Goal: Task Accomplishment & Management: Manage account settings

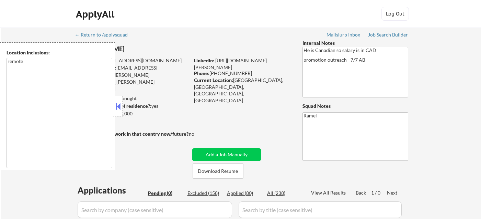
click at [119, 104] on button at bounding box center [118, 106] width 8 height 10
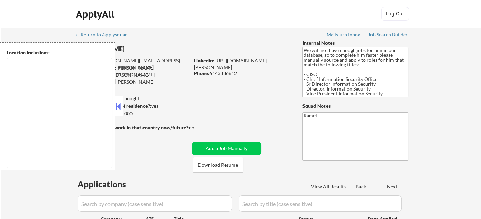
type textarea "Dallas, TX Irving, TX University Park, TX Highland Park, TX Addison, TX Farmers…"
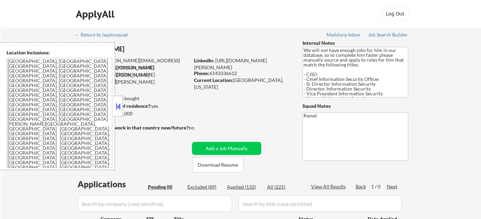
click at [120, 102] on button at bounding box center [118, 106] width 8 height 10
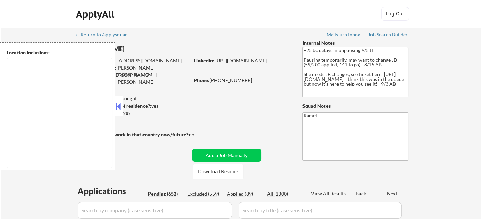
type textarea "remote"
select select ""pending""
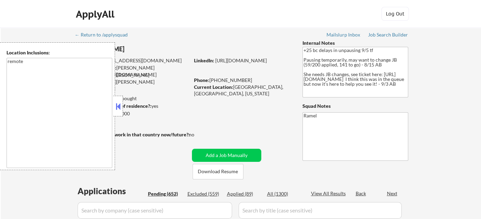
select select ""pending""
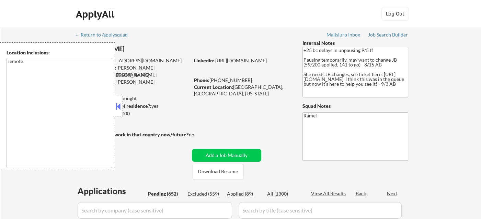
select select ""pending""
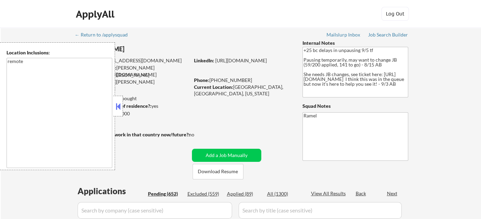
select select ""pending""
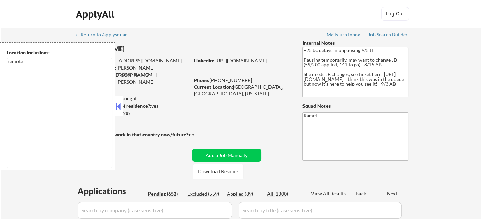
select select ""pending""
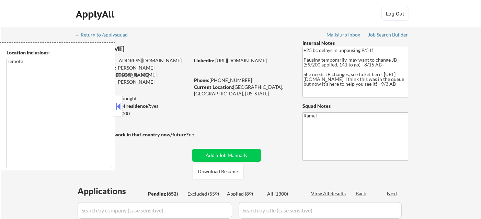
select select ""pending""
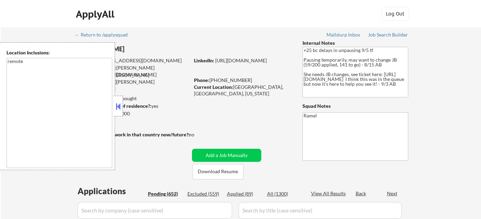
select select ""pending""
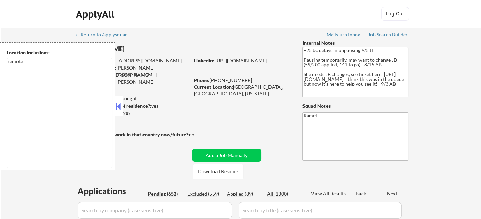
select select ""pending""
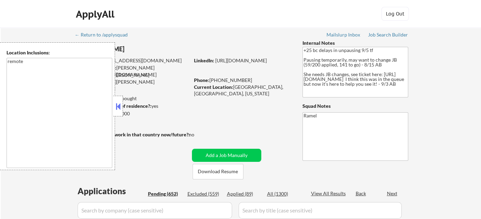
select select ""pending""
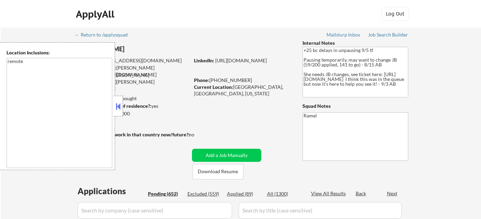
select select ""pending""
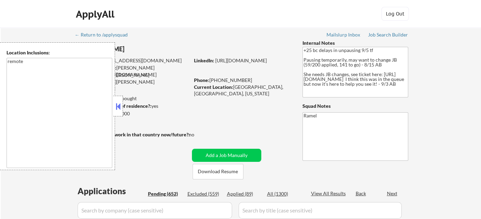
select select ""pending""
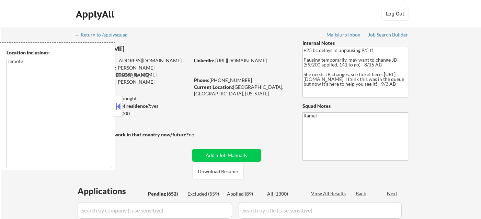
select select ""pending""
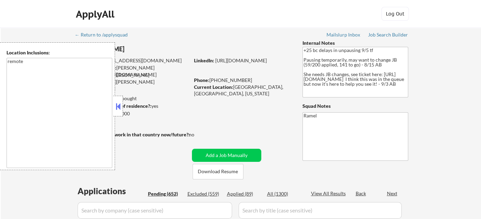
select select ""pending""
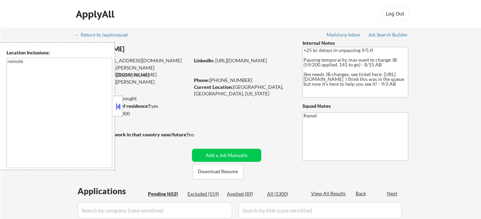
select select ""pending""
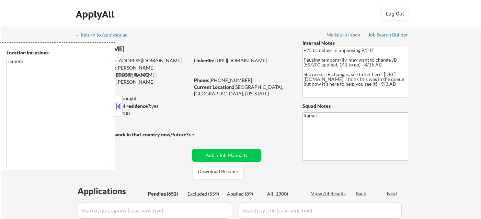
select select ""pending""
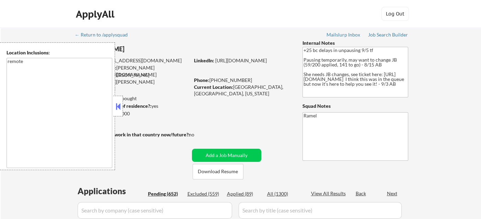
select select ""pending""
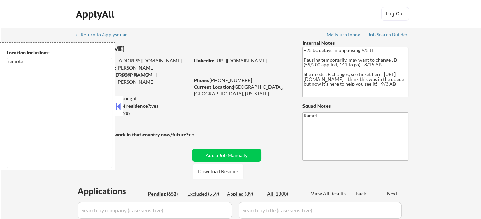
select select ""pending""
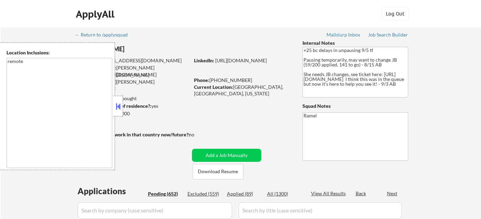
select select ""pending""
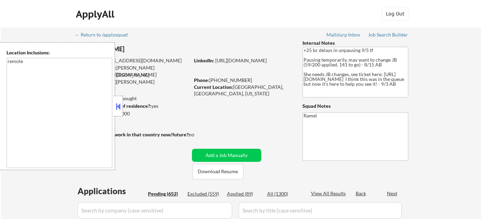
select select ""pending""
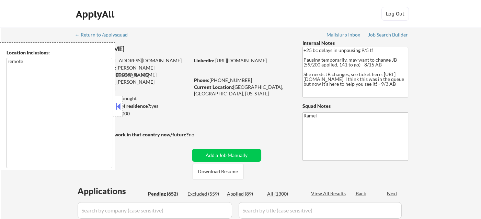
select select ""pending""
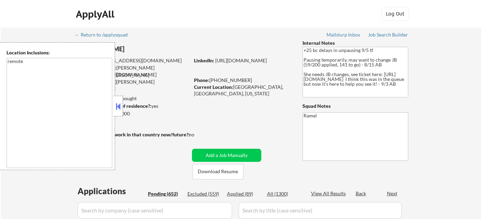
select select ""pending""
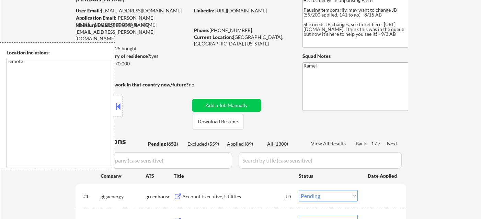
scroll to position [76, 0]
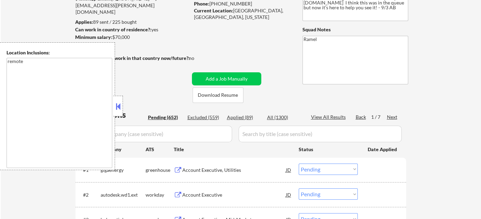
click at [118, 105] on button at bounding box center [118, 106] width 8 height 10
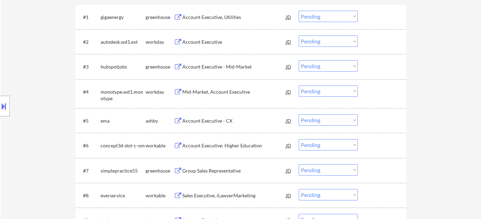
scroll to position [153, 0]
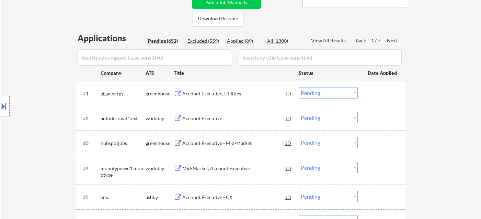
click at [223, 93] on div "Account Executive, Utilities" at bounding box center [234, 93] width 104 height 7
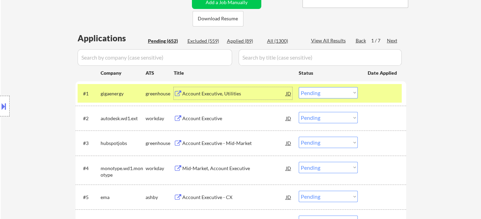
drag, startPoint x: 322, startPoint y: 92, endPoint x: 325, endPoint y: 97, distance: 6.0
click at [322, 92] on select "Choose an option... Pending Applied Excluded (Questions) Excluded (Expired) Exc…" at bounding box center [328, 92] width 59 height 11
click at [299, 87] on select "Choose an option... Pending Applied Excluded (Questions) Excluded (Expired) Exc…" at bounding box center [328, 92] width 59 height 11
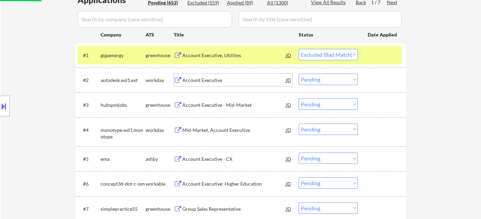
click at [209, 79] on div "Account Executive" at bounding box center [234, 80] width 104 height 7
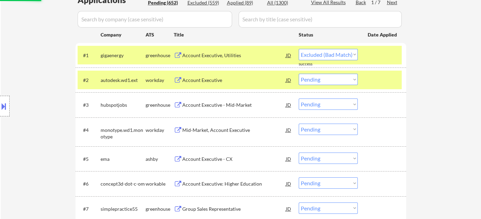
select select ""pending""
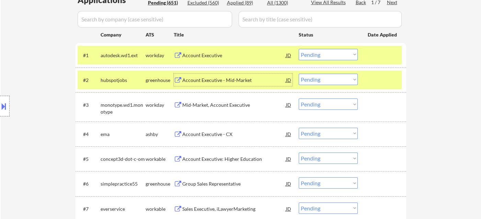
click at [317, 80] on select "Choose an option... Pending Applied Excluded (Questions) Excluded (Expired) Exc…" at bounding box center [328, 79] width 59 height 11
click at [299, 74] on select "Choose an option... Pending Applied Excluded (Questions) Excluded (Expired) Exc…" at bounding box center [328, 79] width 59 height 11
click at [228, 106] on div "Mid-Market, Account Executive" at bounding box center [234, 104] width 104 height 7
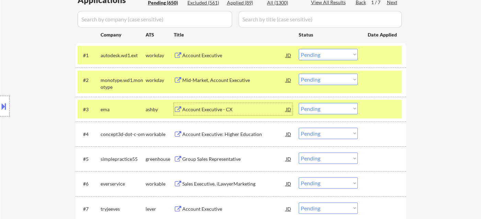
click at [325, 84] on select "Choose an option... Pending Applied Excluded (Questions) Excluded (Expired) Exc…" at bounding box center [328, 79] width 59 height 11
click at [299, 74] on select "Choose an option... Pending Applied Excluded (Questions) Excluded (Expired) Exc…" at bounding box center [328, 79] width 59 height 11
click at [211, 110] on div "Account Executive - CX" at bounding box center [234, 109] width 104 height 7
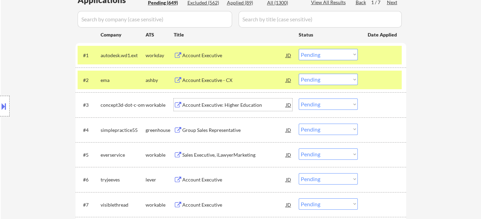
drag, startPoint x: 328, startPoint y: 78, endPoint x: 330, endPoint y: 84, distance: 6.5
click at [328, 78] on select "Choose an option... Pending Applied Excluded (Questions) Excluded (Expired) Exc…" at bounding box center [328, 79] width 59 height 11
click at [299, 74] on select "Choose an option... Pending Applied Excluded (Questions) Excluded (Expired) Exc…" at bounding box center [328, 79] width 59 height 11
select select ""pending""
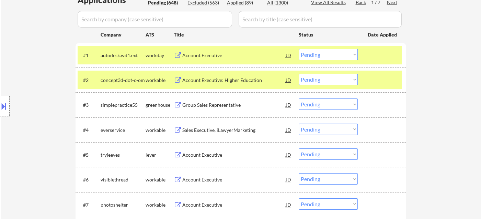
click at [209, 82] on div "Account Executive: Higher Education" at bounding box center [234, 80] width 104 height 7
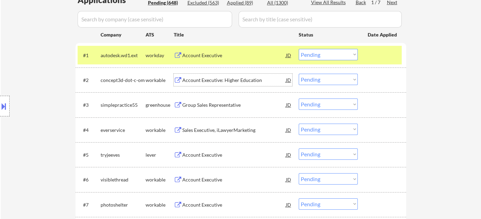
click at [214, 109] on div "Group Sales Representative" at bounding box center [234, 104] width 104 height 12
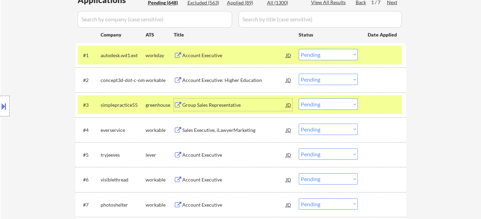
drag, startPoint x: 314, startPoint y: 101, endPoint x: 315, endPoint y: 109, distance: 7.6
click at [314, 101] on select "Choose an option... Pending Applied Excluded (Questions) Excluded (Expired) Exc…" at bounding box center [328, 103] width 59 height 11
click at [299, 98] on select "Choose an option... Pending Applied Excluded (Questions) Excluded (Expired) Exc…" at bounding box center [328, 103] width 59 height 11
click at [235, 131] on div "Sales Executive, iLawyerMarketing" at bounding box center [234, 129] width 104 height 7
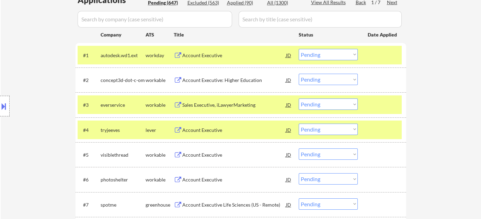
click at [317, 102] on select "Choose an option... Pending Applied Excluded (Questions) Excluded (Expired) Exc…" at bounding box center [328, 103] width 59 height 11
click at [299, 98] on select "Choose an option... Pending Applied Excluded (Questions) Excluded (Expired) Exc…" at bounding box center [328, 103] width 59 height 11
click at [217, 131] on div "Account Executive" at bounding box center [234, 129] width 104 height 7
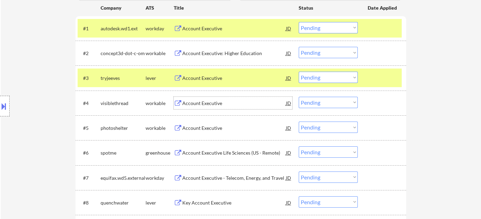
scroll to position [229, 0]
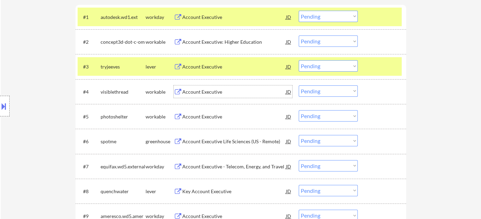
click at [321, 65] on select "Choose an option... Pending Applied Excluded (Questions) Excluded (Expired) Exc…" at bounding box center [328, 65] width 59 height 11
click at [299, 60] on select "Choose an option... Pending Applied Excluded (Questions) Excluded (Expired) Exc…" at bounding box center [328, 65] width 59 height 11
click at [208, 94] on div "Account Executive" at bounding box center [234, 91] width 104 height 7
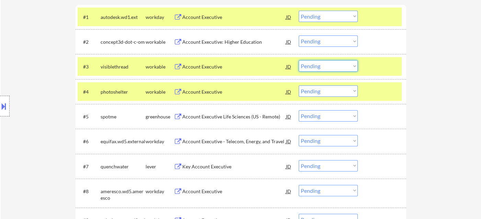
drag, startPoint x: 341, startPoint y: 63, endPoint x: 330, endPoint y: 70, distance: 12.9
click at [341, 63] on select "Choose an option... Pending Applied Excluded (Questions) Excluded (Expired) Exc…" at bounding box center [328, 65] width 59 height 11
click at [299, 60] on select "Choose an option... Pending Applied Excluded (Questions) Excluded (Expired) Exc…" at bounding box center [328, 65] width 59 height 11
click at [217, 92] on div "Account Executive" at bounding box center [234, 91] width 104 height 7
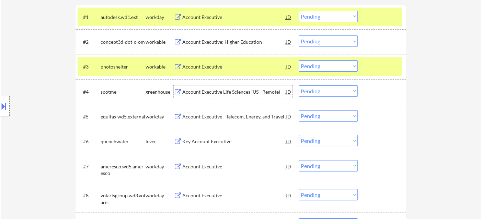
click at [331, 66] on select "Choose an option... Pending Applied Excluded (Questions) Excluded (Expired) Exc…" at bounding box center [328, 65] width 59 height 11
click at [299, 60] on select "Choose an option... Pending Applied Excluded (Questions) Excluded (Expired) Exc…" at bounding box center [328, 65] width 59 height 11
click at [226, 90] on div "Account Executive Life Sciences (US - Remote)" at bounding box center [234, 91] width 104 height 7
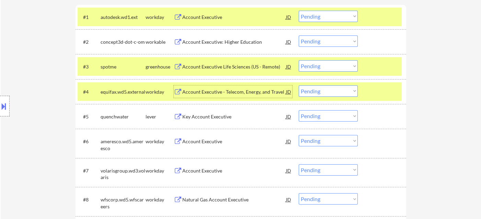
drag, startPoint x: 313, startPoint y: 67, endPoint x: 319, endPoint y: 70, distance: 7.1
click at [313, 67] on select "Choose an option... Pending Applied Excluded (Questions) Excluded (Expired) Exc…" at bounding box center [328, 65] width 59 height 11
click at [299, 60] on select "Choose an option... Pending Applied Excluded (Questions) Excluded (Expired) Exc…" at bounding box center [328, 65] width 59 height 11
click at [224, 119] on div "Key Account Executive" at bounding box center [234, 116] width 104 height 7
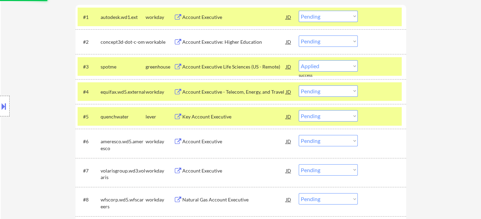
select select ""pending""
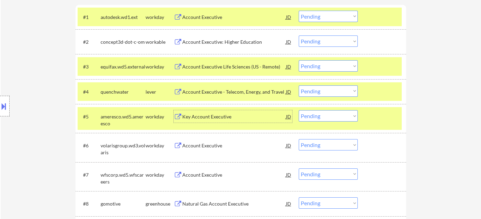
click at [325, 90] on select "Choose an option... Pending Applied Excluded (Questions) Excluded (Expired) Exc…" at bounding box center [328, 90] width 59 height 11
click at [299, 85] on select "Choose an option... Pending Applied Excluded (Questions) Excluded (Expired) Exc…" at bounding box center [328, 90] width 59 height 11
click at [204, 119] on div "Account Executive" at bounding box center [234, 116] width 104 height 7
select select ""pending""
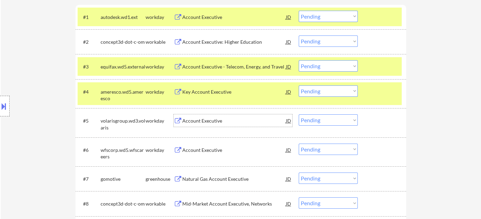
drag, startPoint x: 328, startPoint y: 119, endPoint x: 329, endPoint y: 124, distance: 5.9
click at [328, 119] on select "Choose an option... Pending Applied Excluded (Questions) Excluded (Expired) Exc…" at bounding box center [328, 119] width 59 height 11
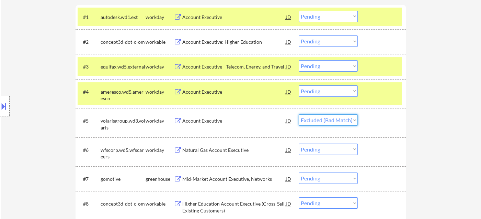
click at [299, 114] on select "Choose an option... Pending Applied Excluded (Questions) Excluded (Expired) Exc…" at bounding box center [328, 119] width 59 height 11
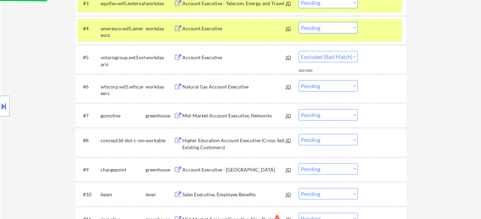
scroll to position [305, 0]
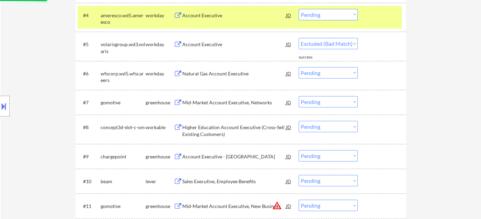
select select ""pending""
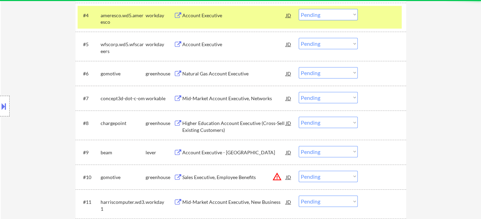
click at [233, 74] on div "Natural Gas Account Executive" at bounding box center [234, 73] width 104 height 7
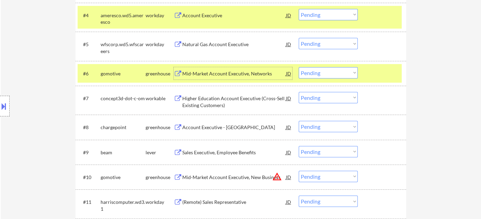
drag, startPoint x: 313, startPoint y: 74, endPoint x: 315, endPoint y: 77, distance: 3.7
click at [313, 74] on select "Choose an option... Pending Applied Excluded (Questions) Excluded (Expired) Exc…" at bounding box center [328, 72] width 59 height 11
click at [299, 67] on select "Choose an option... Pending Applied Excluded (Questions) Excluded (Expired) Exc…" at bounding box center [328, 72] width 59 height 11
select select ""pending""
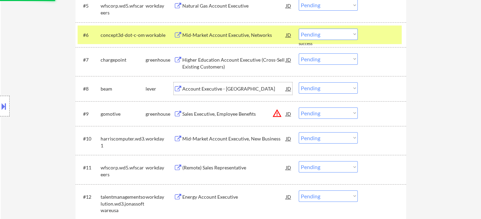
click at [221, 90] on div "Account Executive - [GEOGRAPHIC_DATA]" at bounding box center [234, 88] width 104 height 7
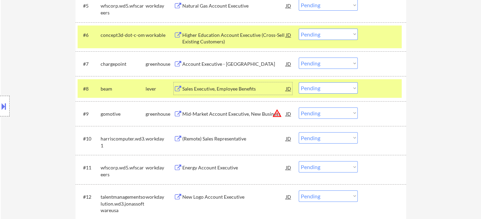
click at [321, 61] on select "Choose an option... Pending Applied Excluded (Questions) Excluded (Expired) Exc…" at bounding box center [328, 62] width 59 height 11
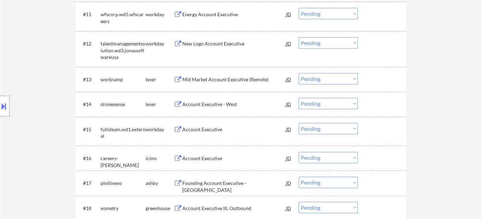
scroll to position [496, 0]
click at [238, 79] on div "Mid Market Account Executive (Remote)" at bounding box center [234, 79] width 104 height 7
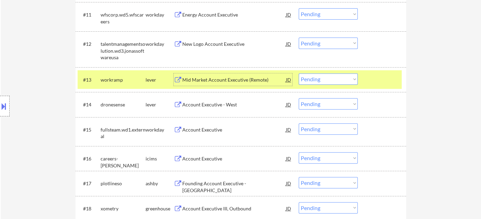
click at [330, 77] on select "Choose an option... Pending Applied Excluded (Questions) Excluded (Expired) Exc…" at bounding box center [328, 78] width 59 height 11
click at [299, 73] on select "Choose an option... Pending Applied Excluded (Questions) Excluded (Expired) Exc…" at bounding box center [328, 78] width 59 height 11
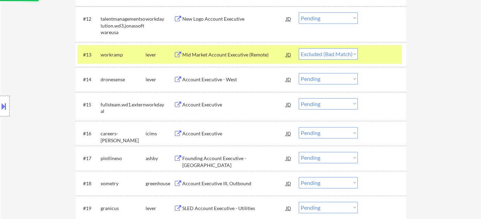
scroll to position [534, 0]
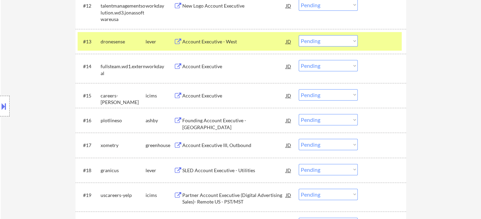
click at [244, 122] on div "Founding Account Executive - [GEOGRAPHIC_DATA]" at bounding box center [234, 123] width 104 height 13
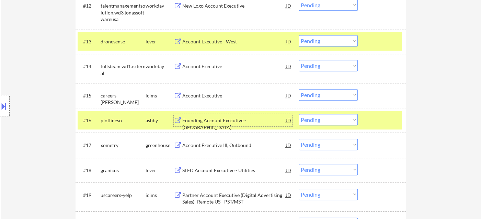
click at [340, 42] on select "Choose an option... Pending Applied Excluded (Questions) Excluded (Expired) Exc…" at bounding box center [328, 40] width 59 height 11
click at [299, 35] on select "Choose an option... Pending Applied Excluded (Questions) Excluded (Expired) Exc…" at bounding box center [328, 40] width 59 height 11
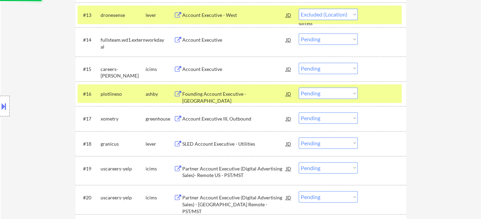
scroll to position [573, 0]
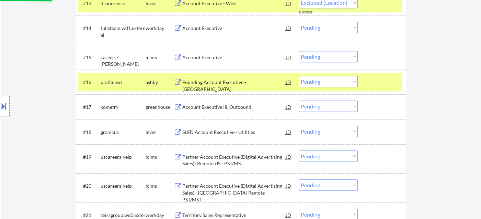
select select ""pending""
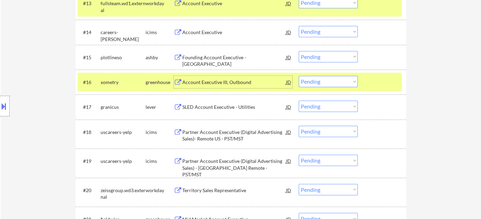
click at [233, 80] on div "Account Executive III, Outbound" at bounding box center [234, 82] width 104 height 7
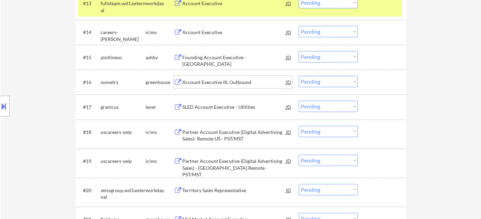
click at [312, 79] on select "Choose an option... Pending Applied Excluded (Questions) Excluded (Expired) Exc…" at bounding box center [328, 81] width 59 height 11
click at [299, 76] on select "Choose an option... Pending Applied Excluded (Questions) Excluded (Expired) Exc…" at bounding box center [328, 81] width 59 height 11
click at [212, 109] on div "SLED Account Executive - Utilities" at bounding box center [234, 106] width 104 height 7
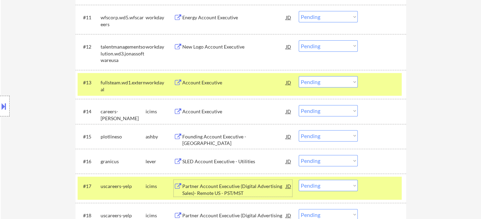
scroll to position [547, 0]
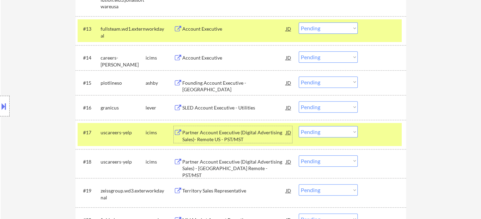
click at [332, 108] on select "Choose an option... Pending Applied Excluded (Questions) Excluded (Expired) Exc…" at bounding box center [328, 106] width 59 height 11
click at [299, 101] on select "Choose an option... Pending Applied Excluded (Questions) Excluded (Expired) Exc…" at bounding box center [328, 106] width 59 height 11
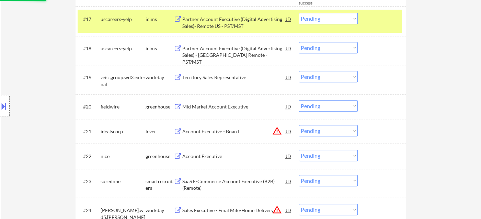
scroll to position [662, 0]
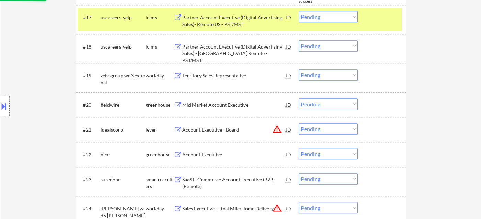
select select ""pending""
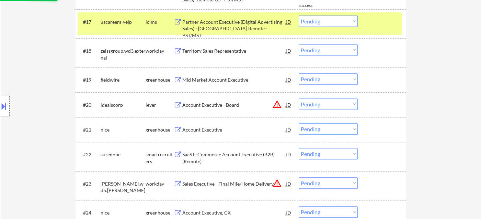
click at [334, 106] on select "Choose an option... Pending Applied Excluded (Questions) Excluded (Expired) Exc…" at bounding box center [328, 103] width 59 height 11
click at [299, 98] on select "Choose an option... Pending Applied Excluded (Questions) Excluded (Expired) Exc…" at bounding box center [328, 103] width 59 height 11
click at [214, 132] on div "Account Executive" at bounding box center [234, 129] width 104 height 7
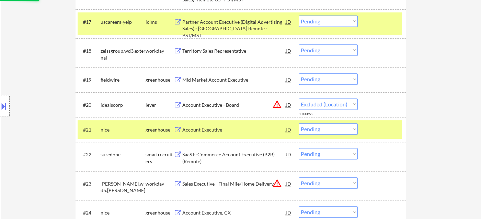
select select ""pending""
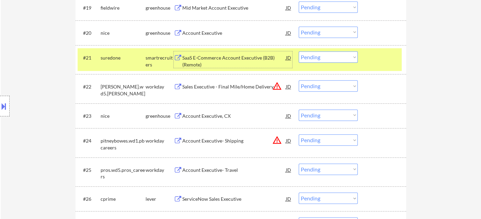
scroll to position [738, 0]
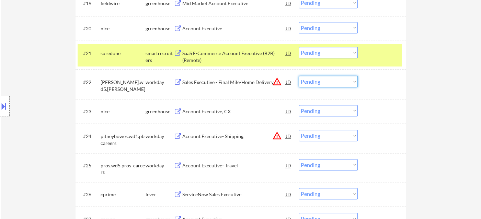
drag, startPoint x: 322, startPoint y: 83, endPoint x: 323, endPoint y: 86, distance: 3.6
click at [322, 83] on select "Choose an option... Pending Applied Excluded (Questions) Excluded (Expired) Exc…" at bounding box center [328, 81] width 59 height 11
click at [299, 76] on select "Choose an option... Pending Applied Excluded (Questions) Excluded (Expired) Exc…" at bounding box center [328, 81] width 59 height 11
click at [204, 113] on div "Account Executive, CX" at bounding box center [234, 111] width 104 height 7
select select ""pending""
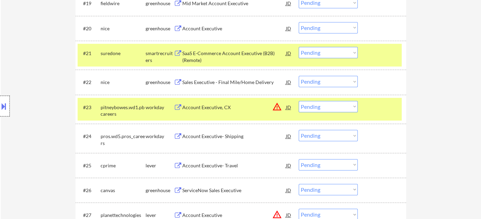
click at [3, 112] on div at bounding box center [5, 106] width 10 height 21
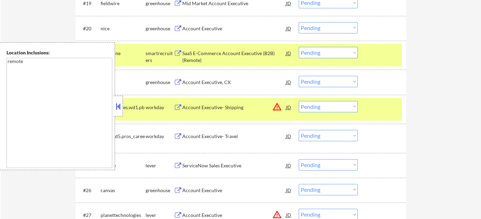
click at [115, 106] on button at bounding box center [118, 106] width 8 height 10
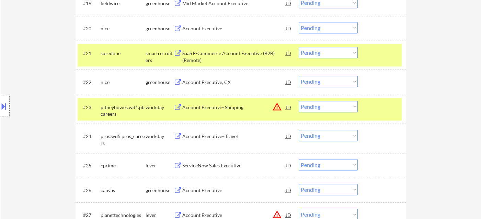
click at [327, 108] on select "Choose an option... Pending Applied Excluded (Questions) Excluded (Expired) Exc…" at bounding box center [328, 106] width 59 height 11
click at [299, 101] on select "Choose an option... Pending Applied Excluded (Questions) Excluded (Expired) Exc…" at bounding box center [328, 106] width 59 height 11
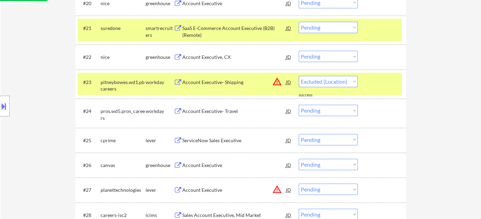
scroll to position [776, 0]
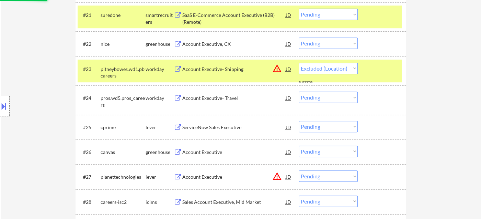
select select ""pending""
click at [216, 100] on div "Account Executive- Travel" at bounding box center [234, 98] width 104 height 7
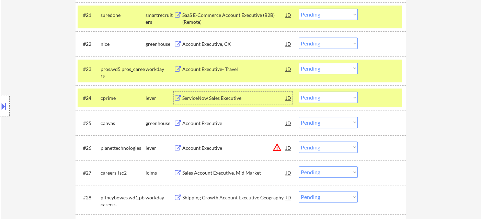
drag, startPoint x: 331, startPoint y: 97, endPoint x: 332, endPoint y: 101, distance: 4.2
click at [331, 97] on select "Choose an option... Pending Applied Excluded (Questions) Excluded (Expired) Exc…" at bounding box center [328, 96] width 59 height 11
click at [299, 91] on select "Choose an option... Pending Applied Excluded (Questions) Excluded (Expired) Exc…" at bounding box center [328, 96] width 59 height 11
click at [218, 126] on div "Account Executive" at bounding box center [234, 123] width 104 height 12
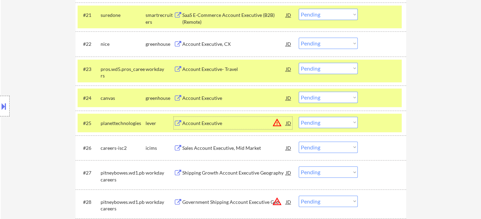
drag, startPoint x: 317, startPoint y: 98, endPoint x: 318, endPoint y: 101, distance: 3.5
click at [317, 98] on select "Choose an option... Pending Applied Excluded (Questions) Excluded (Expired) Exc…" at bounding box center [328, 96] width 59 height 11
click at [299, 91] on select "Choose an option... Pending Applied Excluded (Questions) Excluded (Expired) Exc…" at bounding box center [328, 96] width 59 height 11
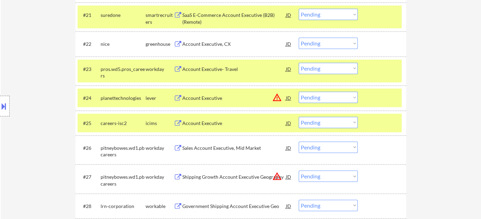
drag, startPoint x: 329, startPoint y: 95, endPoint x: 335, endPoint y: 101, distance: 8.8
click at [329, 95] on select "Choose an option... Pending Applied Excluded (Questions) Excluded (Expired) Exc…" at bounding box center [328, 96] width 59 height 11
click at [299, 91] on select "Choose an option... Pending Applied Excluded (Questions) Excluded (Expired) Exc…" at bounding box center [328, 96] width 59 height 11
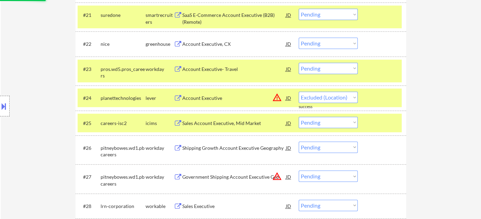
select select ""pending""
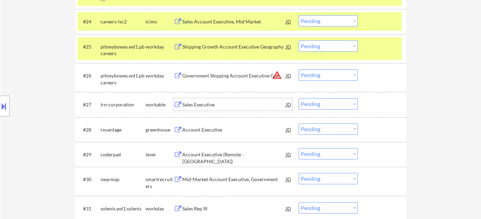
click at [207, 104] on div "Sales Executive" at bounding box center [234, 104] width 104 height 7
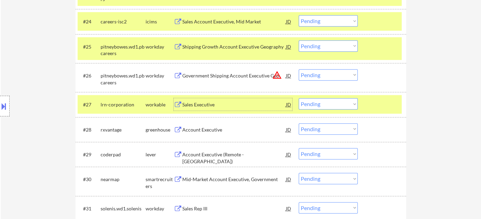
click at [313, 105] on select "Choose an option... Pending Applied Excluded (Questions) Excluded (Expired) Exc…" at bounding box center [328, 103] width 59 height 11
click at [299, 98] on select "Choose an option... Pending Applied Excluded (Questions) Excluded (Expired) Exc…" at bounding box center [328, 103] width 59 height 11
click at [192, 127] on div "Account Executive" at bounding box center [234, 129] width 104 height 7
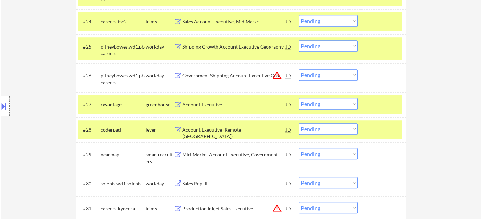
click at [322, 105] on select "Choose an option... Pending Applied Excluded (Questions) Excluded (Expired) Exc…" at bounding box center [328, 103] width 59 height 11
click at [299, 98] on select "Choose an option... Pending Applied Excluded (Questions) Excluded (Expired) Exc…" at bounding box center [328, 103] width 59 height 11
click at [228, 131] on div "Account Executive (Remote - [GEOGRAPHIC_DATA])" at bounding box center [234, 132] width 104 height 13
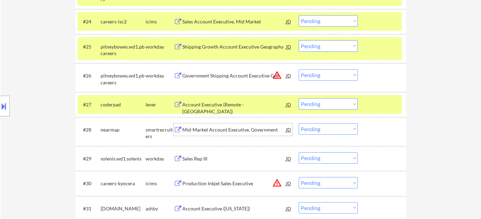
click at [328, 104] on select "Choose an option... Pending Applied Excluded (Questions) Excluded (Expired) Exc…" at bounding box center [328, 103] width 59 height 11
click at [299, 98] on select "Choose an option... Pending Applied Excluded (Questions) Excluded (Expired) Exc…" at bounding box center [328, 103] width 59 height 11
click at [239, 131] on div "Mid-Market Account Executive, Government" at bounding box center [234, 129] width 104 height 7
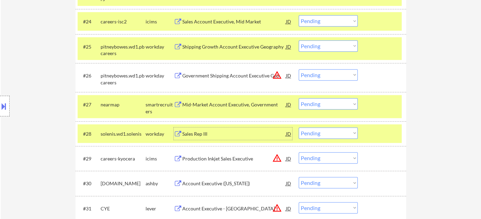
drag, startPoint x: 320, startPoint y: 106, endPoint x: 315, endPoint y: 107, distance: 4.6
click at [320, 106] on select "Choose an option... Pending Applied Excluded (Questions) Excluded (Expired) Exc…" at bounding box center [328, 103] width 59 height 11
click at [299, 98] on select "Choose an option... Pending Applied Excluded (Questions) Excluded (Expired) Exc…" at bounding box center [328, 103] width 59 height 11
click at [190, 135] on div "Sales Rep III" at bounding box center [234, 133] width 104 height 7
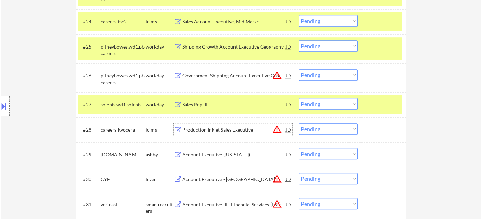
click at [313, 107] on select "Choose an option... Pending Applied Excluded (Questions) Excluded (Expired) Exc…" at bounding box center [328, 103] width 59 height 11
select select ""excluded__expired_""
click at [299, 98] on select "Choose an option... Pending Applied Excluded (Questions) Excluded (Expired) Exc…" at bounding box center [328, 103] width 59 height 11
drag, startPoint x: 320, startPoint y: 130, endPoint x: 325, endPoint y: 133, distance: 6.1
click at [320, 130] on select "Choose an option... Pending Applied Excluded (Questions) Excluded (Expired) Exc…" at bounding box center [328, 128] width 59 height 11
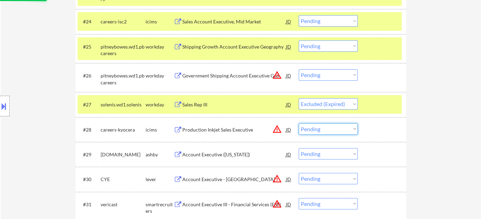
select select ""excluded__location_""
click at [299, 123] on select "Choose an option... Pending Applied Excluded (Questions) Excluded (Expired) Exc…" at bounding box center [328, 128] width 59 height 11
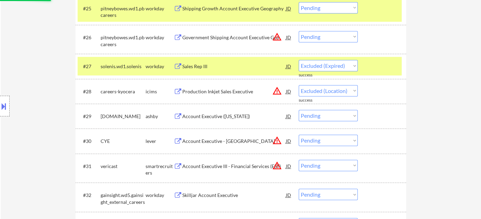
click at [225, 120] on div "Account Executive ([US_STATE])" at bounding box center [234, 116] width 104 height 12
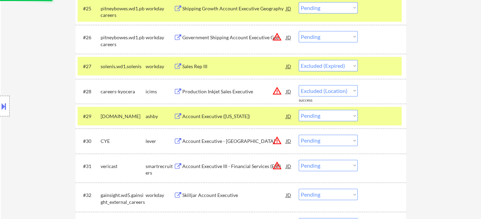
select select ""pending""
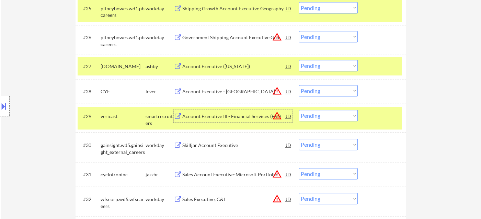
click at [336, 67] on select "Choose an option... Pending Applied Excluded (Questions) Excluded (Expired) Exc…" at bounding box center [328, 65] width 59 height 11
click at [299, 60] on select "Choose an option... Pending Applied Excluded (Questions) Excluded (Expired) Exc…" at bounding box center [328, 65] width 59 height 11
select select ""pending""
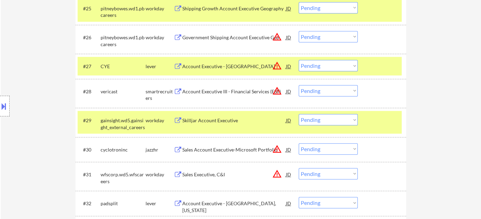
click at [328, 38] on select "Choose an option... Pending Applied Excluded (Questions) Excluded (Expired) Exc…" at bounding box center [328, 36] width 59 height 11
click at [299, 31] on select "Choose an option... Pending Applied Excluded (Questions) Excluded (Expired) Exc…" at bounding box center [328, 36] width 59 height 11
select select ""pending""
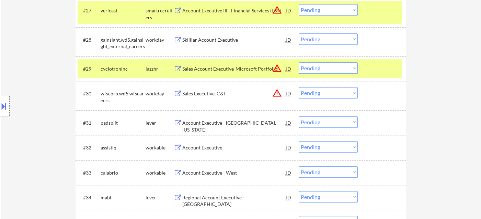
scroll to position [929, 0]
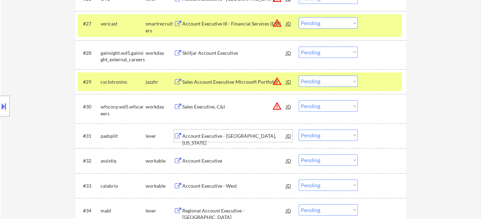
click at [227, 134] on div "Account Executive - [GEOGRAPHIC_DATA], [US_STATE]" at bounding box center [234, 138] width 104 height 13
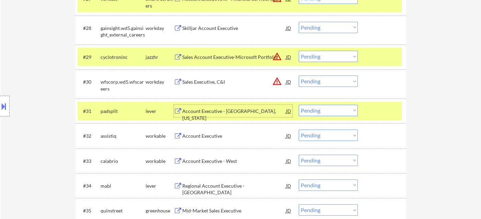
scroll to position [967, 0]
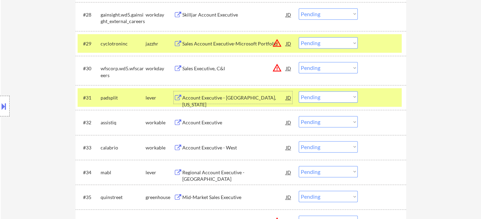
click at [222, 128] on div "Account Executive" at bounding box center [234, 122] width 104 height 12
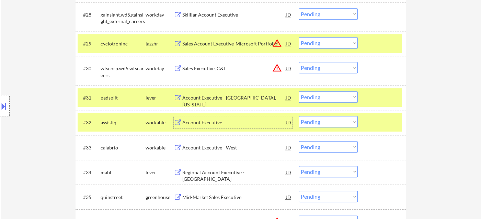
click at [314, 124] on select "Choose an option... Pending Applied Excluded (Questions) Excluded (Expired) Exc…" at bounding box center [328, 121] width 59 height 11
click at [299, 116] on select "Choose an option... Pending Applied Excluded (Questions) Excluded (Expired) Exc…" at bounding box center [328, 121] width 59 height 11
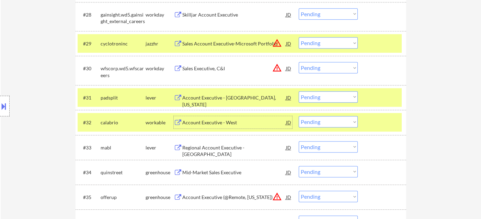
click at [225, 122] on div "Account Executive - West" at bounding box center [234, 122] width 104 height 7
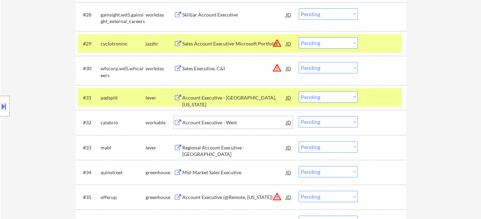
click at [321, 119] on select "Choose an option... Pending Applied Excluded (Questions) Excluded (Expired) Exc…" at bounding box center [328, 121] width 59 height 11
click at [299, 116] on select "Choose an option... Pending Applied Excluded (Questions) Excluded (Expired) Exc…" at bounding box center [328, 121] width 59 height 11
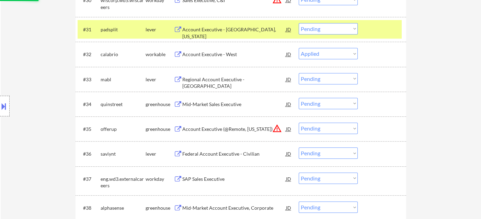
scroll to position [1044, 0]
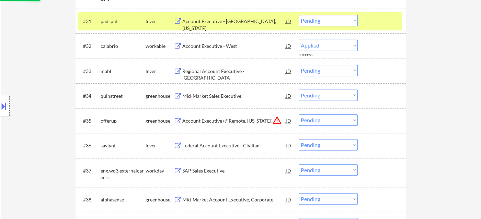
click at [230, 72] on div "Regional Account Executive - [GEOGRAPHIC_DATA]" at bounding box center [234, 74] width 104 height 13
select select ""pending""
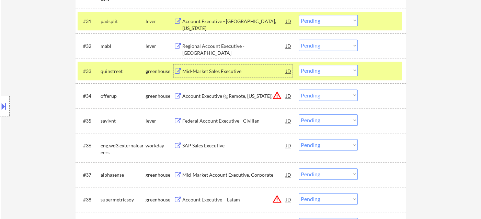
drag, startPoint x: 311, startPoint y: 68, endPoint x: 315, endPoint y: 73, distance: 5.9
click at [311, 68] on select "Choose an option... Pending Applied Excluded (Questions) Excluded (Expired) Exc…" at bounding box center [328, 70] width 59 height 11
click at [299, 65] on select "Choose an option... Pending Applied Excluded (Questions) Excluded (Expired) Exc…" at bounding box center [328, 70] width 59 height 11
select select ""pending""
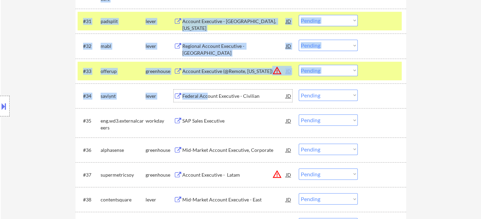
drag, startPoint x: 206, startPoint y: 98, endPoint x: 434, endPoint y: 102, distance: 228.6
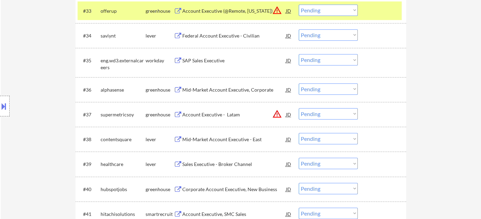
scroll to position [1120, 0]
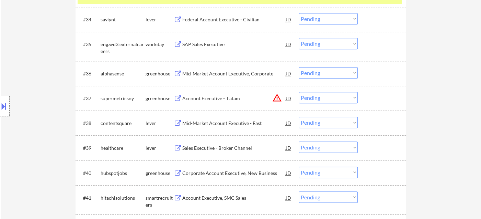
click at [215, 19] on div "Federal Account Executive - Civilian" at bounding box center [234, 19] width 104 height 7
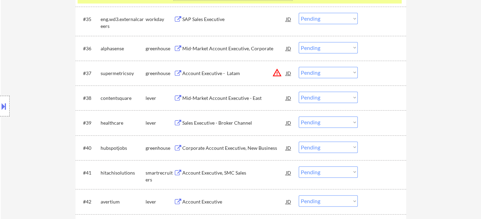
scroll to position [1158, 0]
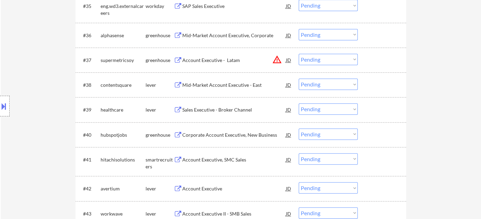
click at [220, 112] on div "Sales Executive - Broker Channel" at bounding box center [234, 109] width 104 height 7
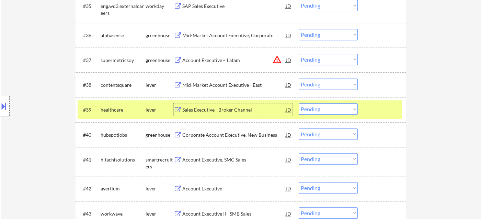
click at [325, 110] on select "Choose an option... Pending Applied Excluded (Questions) Excluded (Expired) Exc…" at bounding box center [328, 108] width 59 height 11
click at [299, 103] on select "Choose an option... Pending Applied Excluded (Questions) Excluded (Expired) Exc…" at bounding box center [328, 108] width 59 height 11
select select ""pending""
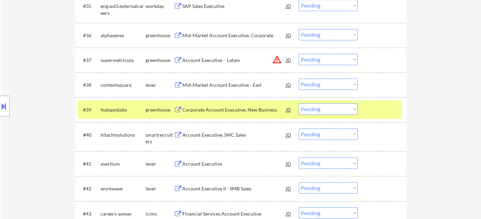
click at [244, 131] on div "Account Executive, SMC Sales" at bounding box center [234, 134] width 104 height 7
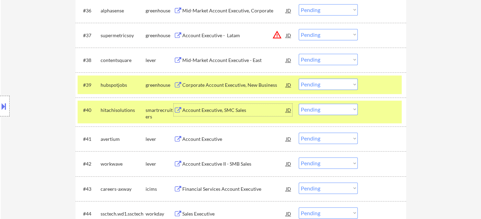
scroll to position [1196, 0]
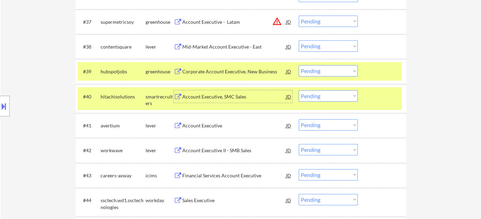
click at [317, 98] on select "Choose an option... Pending Applied Excluded (Questions) Excluded (Expired) Exc…" at bounding box center [328, 95] width 59 height 11
click at [299, 90] on select "Choose an option... Pending Applied Excluded (Questions) Excluded (Expired) Exc…" at bounding box center [328, 95] width 59 height 11
click at [201, 127] on div "Account Executive" at bounding box center [234, 125] width 104 height 7
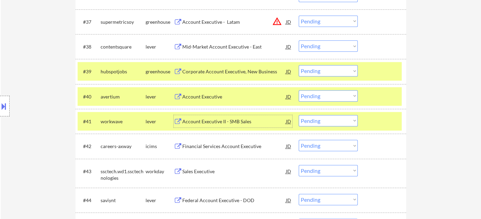
click at [312, 97] on select "Choose an option... Pending Applied Excluded (Questions) Excluded (Expired) Exc…" at bounding box center [328, 95] width 59 height 11
click at [299, 90] on select "Choose an option... Pending Applied Excluded (Questions) Excluded (Expired) Exc…" at bounding box center [328, 95] width 59 height 11
click at [227, 120] on div "Account Executive II - SMB Sales" at bounding box center [234, 121] width 104 height 7
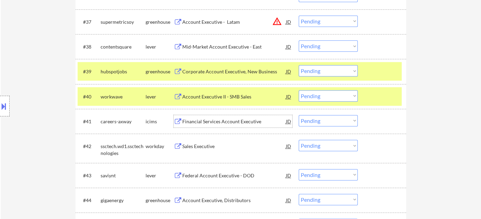
drag, startPoint x: 333, startPoint y: 91, endPoint x: 333, endPoint y: 96, distance: 4.1
click at [333, 91] on select "Choose an option... Pending Applied Excluded (Questions) Excluded (Expired) Exc…" at bounding box center [328, 95] width 59 height 11
click at [299, 90] on select "Choose an option... Pending Applied Excluded (Questions) Excluded (Expired) Exc…" at bounding box center [328, 95] width 59 height 11
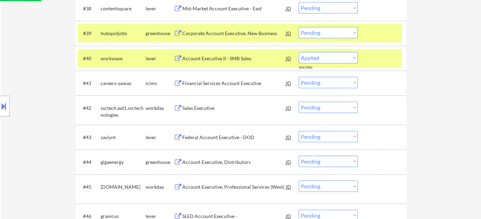
select select ""pending""
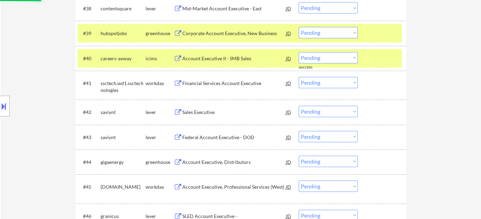
scroll to position [1273, 0]
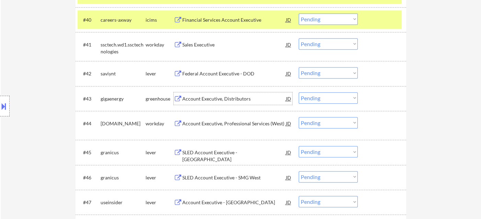
click at [220, 101] on div "Account Executive, Distributors" at bounding box center [234, 98] width 104 height 7
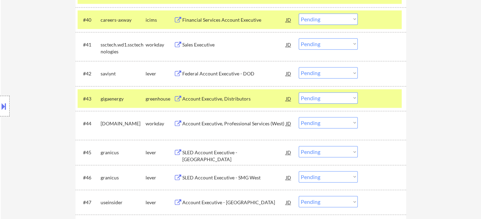
click at [4, 105] on button at bounding box center [4, 105] width 8 height 11
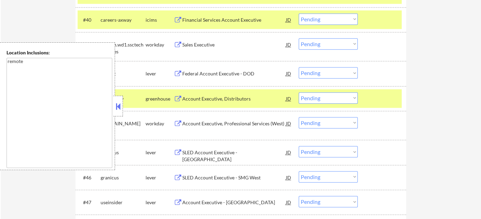
click at [120, 108] on button at bounding box center [118, 106] width 8 height 10
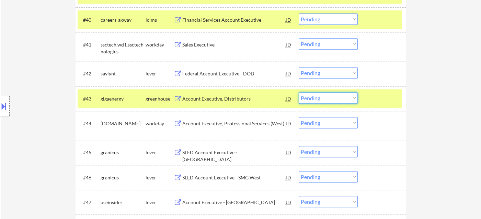
click at [316, 102] on select "Choose an option... Pending Applied Excluded (Questions) Excluded (Expired) Exc…" at bounding box center [328, 97] width 59 height 11
click at [299, 92] on select "Choose an option... Pending Applied Excluded (Questions) Excluded (Expired) Exc…" at bounding box center [328, 97] width 59 height 11
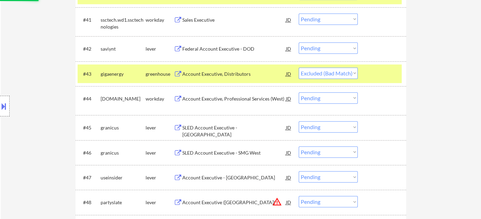
scroll to position [1311, 0]
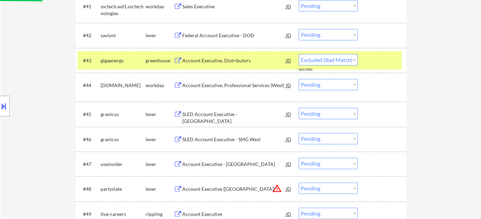
select select ""pending""
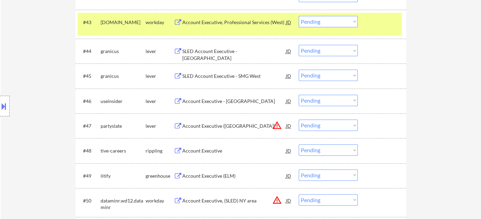
click at [226, 101] on div "Account Executive - [GEOGRAPHIC_DATA]" at bounding box center [234, 101] width 104 height 7
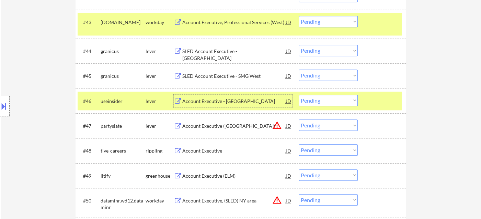
drag, startPoint x: 335, startPoint y: 101, endPoint x: 334, endPoint y: 104, distance: 4.0
click at [335, 100] on select "Choose an option... Pending Applied Excluded (Questions) Excluded (Expired) Exc…" at bounding box center [328, 100] width 59 height 11
click at [299, 95] on select "Choose an option... Pending Applied Excluded (Questions) Excluded (Expired) Exc…" at bounding box center [328, 100] width 59 height 11
select select ""pending""
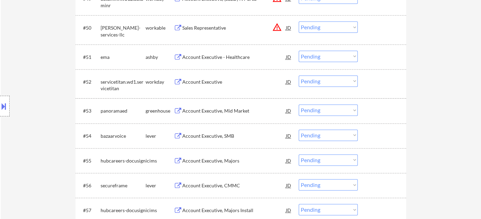
scroll to position [1540, 0]
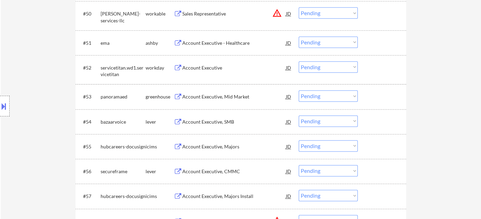
click at [212, 122] on div "Account Executive, SMB" at bounding box center [234, 121] width 104 height 7
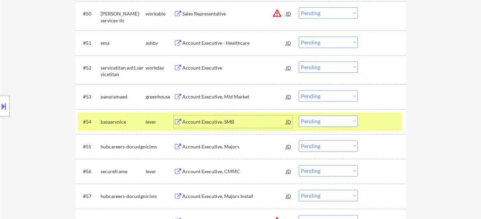
drag, startPoint x: 331, startPoint y: 117, endPoint x: 331, endPoint y: 120, distance: 3.5
click at [331, 117] on select "Choose an option... Pending Applied Excluded (Questions) Excluded (Expired) Exc…" at bounding box center [328, 120] width 59 height 11
click at [299, 115] on select "Choose an option... Pending Applied Excluded (Questions) Excluded (Expired) Exc…" at bounding box center [328, 120] width 59 height 11
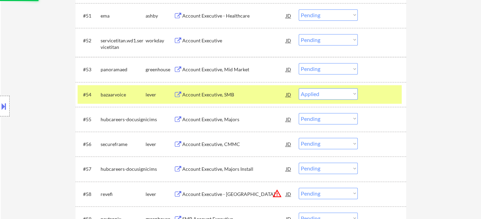
scroll to position [1578, 0]
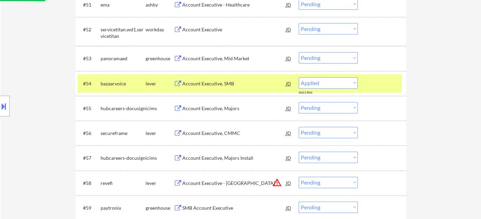
select select ""pending""
click at [221, 134] on div "Account Executive, CMMC" at bounding box center [234, 133] width 104 height 7
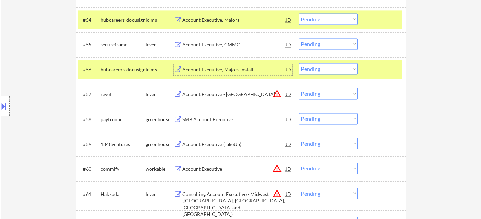
scroll to position [1655, 0]
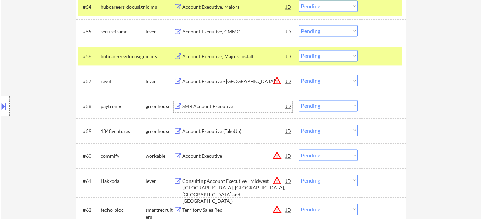
click at [212, 108] on div "SMB Account Executive" at bounding box center [234, 106] width 104 height 7
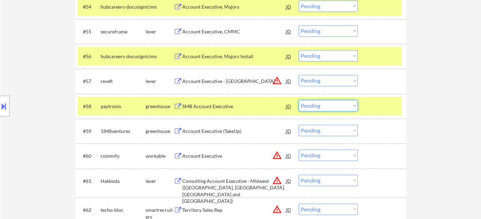
click at [311, 109] on select "Choose an option... Pending Applied Excluded (Questions) Excluded (Expired) Exc…" at bounding box center [328, 105] width 59 height 11
click at [299, 100] on select "Choose an option... Pending Applied Excluded (Questions) Excluded (Expired) Exc…" at bounding box center [328, 105] width 59 height 11
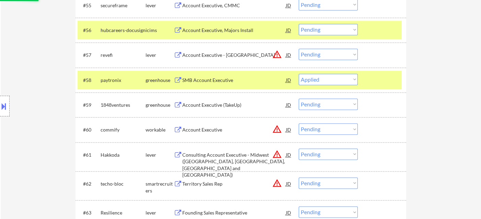
scroll to position [1693, 0]
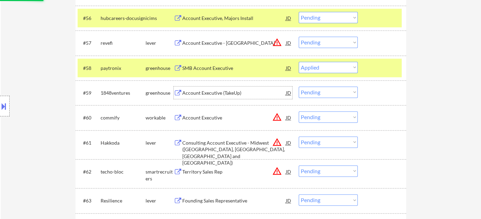
click at [212, 96] on div "Account Executive (TakeUp)" at bounding box center [234, 92] width 104 height 7
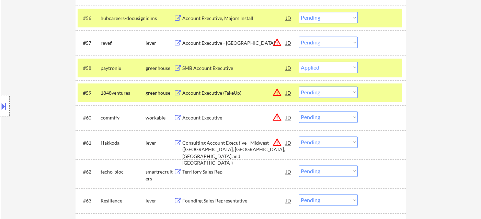
select select ""pending""
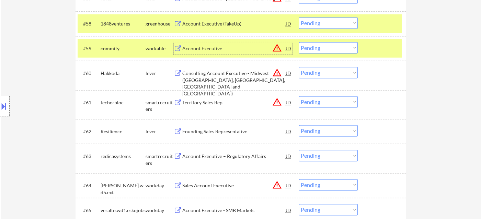
scroll to position [1807, 0]
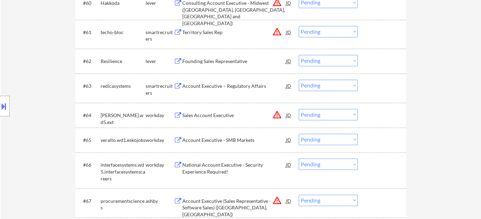
click at [202, 87] on div "Account Executive – Regulatory Affairs" at bounding box center [234, 85] width 104 height 7
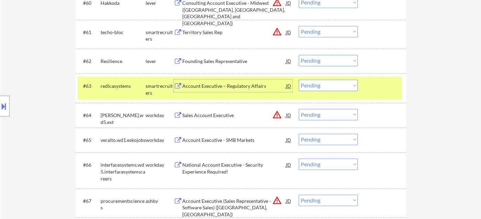
click at [328, 82] on select "Choose an option... Pending Applied Excluded (Questions) Excluded (Expired) Exc…" at bounding box center [328, 84] width 59 height 11
click at [299, 79] on select "Choose an option... Pending Applied Excluded (Questions) Excluded (Expired) Exc…" at bounding box center [328, 84] width 59 height 11
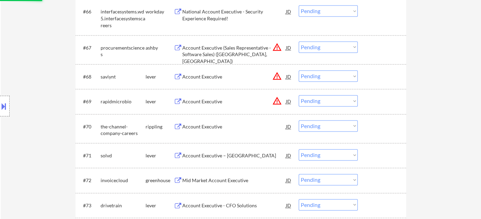
select select ""pending""
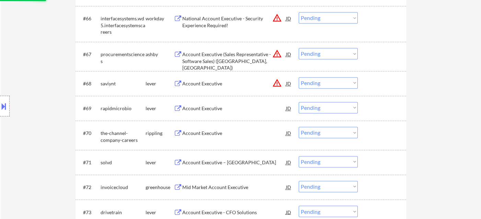
scroll to position [1998, 0]
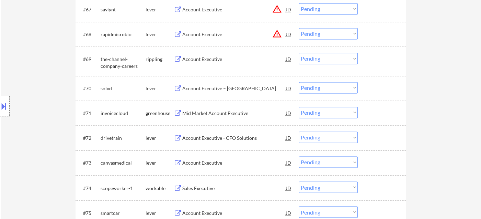
click at [208, 60] on div "Account Executive" at bounding box center [234, 59] width 104 height 7
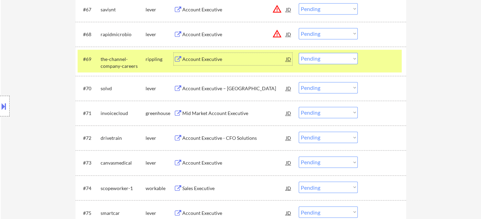
drag, startPoint x: 320, startPoint y: 56, endPoint x: 320, endPoint y: 63, distance: 6.5
click at [320, 56] on select "Choose an option... Pending Applied Excluded (Questions) Excluded (Expired) Exc…" at bounding box center [328, 58] width 59 height 11
click at [299, 53] on select "Choose an option... Pending Applied Excluded (Questions) Excluded (Expired) Exc…" at bounding box center [328, 58] width 59 height 11
select select ""pending""
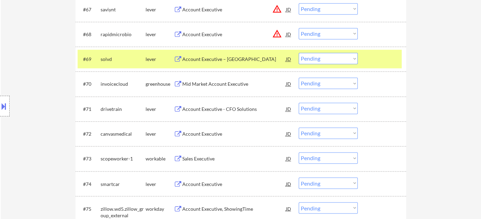
click at [41, 68] on div "Location Inclusions: remote" at bounding box center [61, 105] width 123 height 127
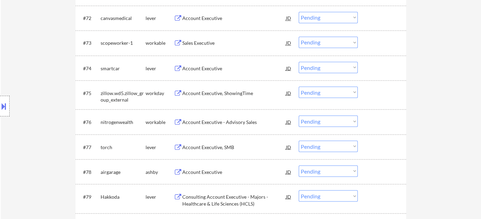
scroll to position [2151, 0]
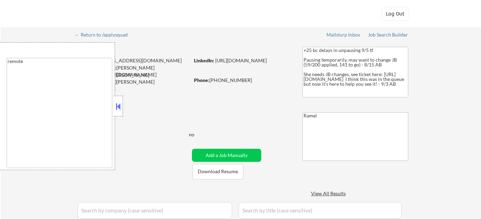
select select ""pending""
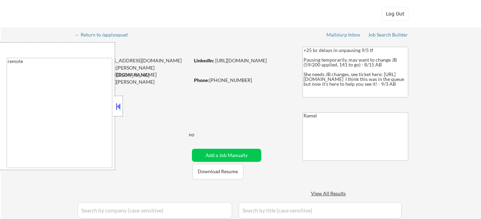
select select ""pending""
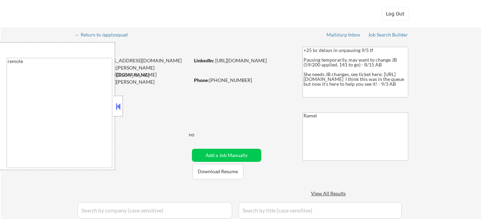
select select ""pending""
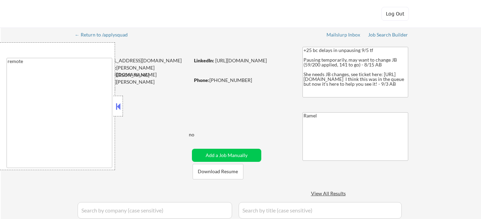
select select ""pending""
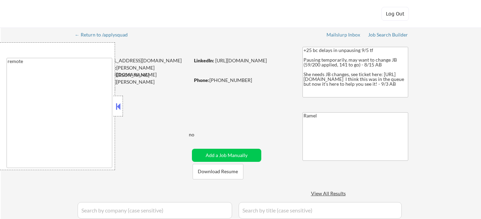
select select ""pending""
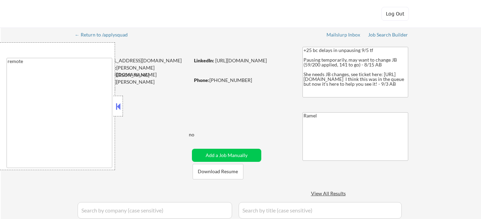
select select ""pending""
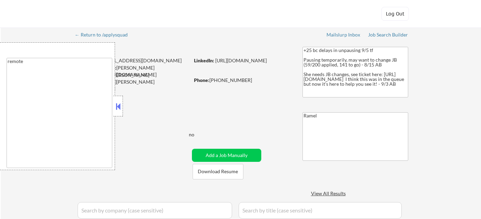
select select ""pending""
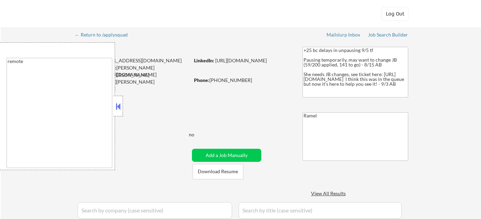
select select ""pending""
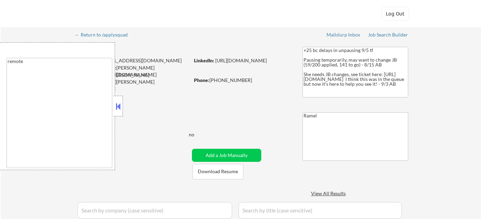
select select ""pending""
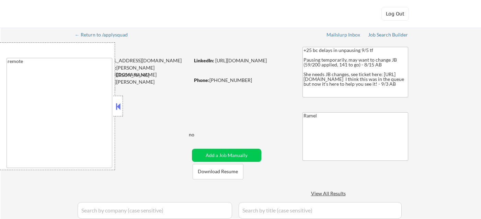
select select ""pending""
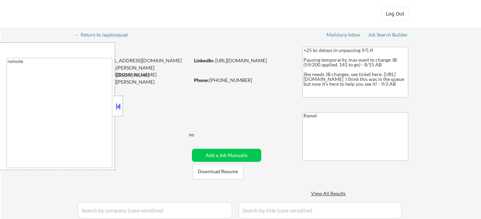
select select ""pending""
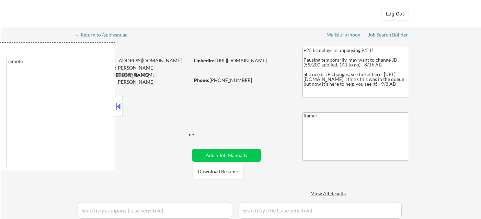
select select ""pending""
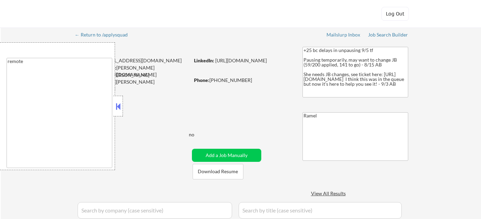
select select ""pending""
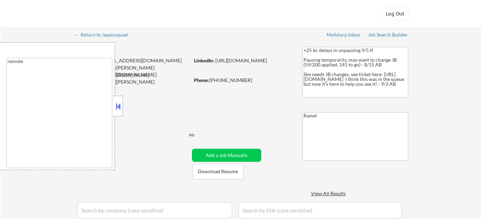
select select ""pending""
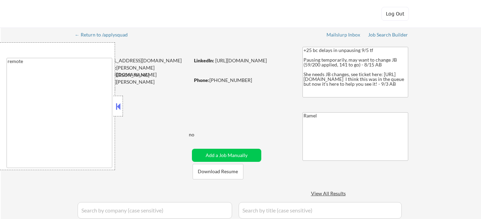
select select ""pending""
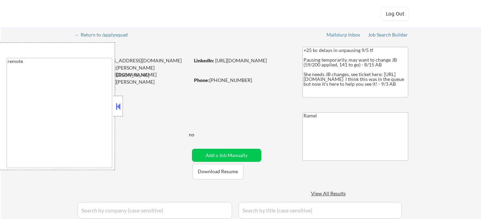
select select ""pending""
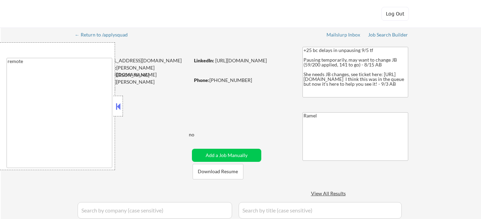
select select ""pending""
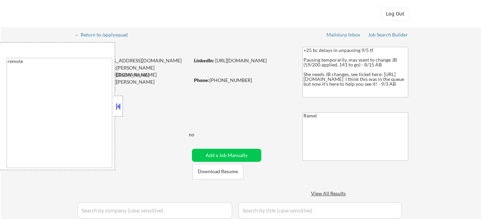
select select ""pending""
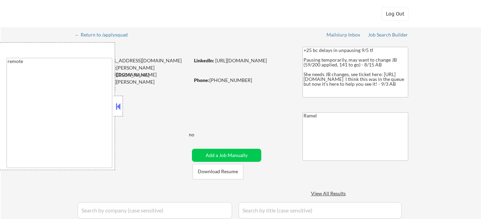
select select ""pending""
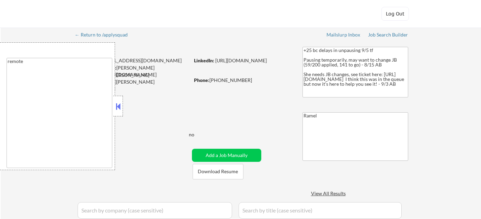
select select ""pending""
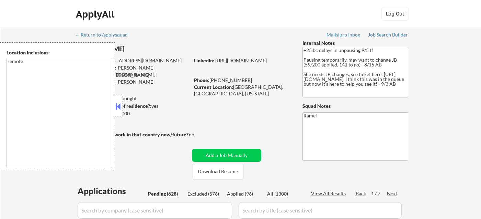
select select ""pending""
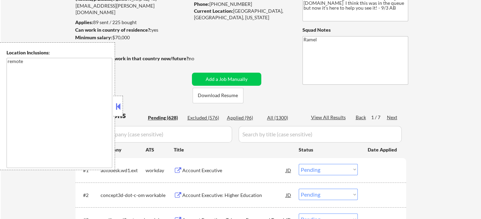
scroll to position [76, 0]
click at [240, 118] on div "Applied (96)" at bounding box center [244, 117] width 34 height 7
select select ""applied""
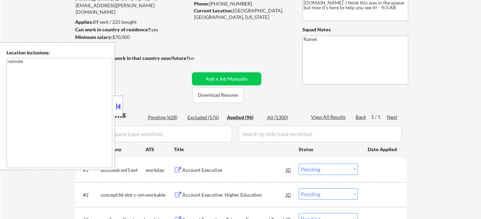
select select ""applied""
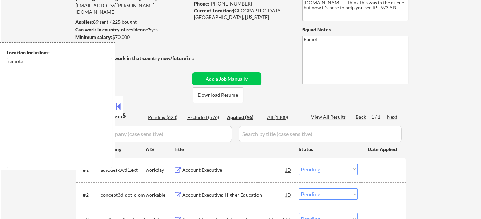
select select ""applied""
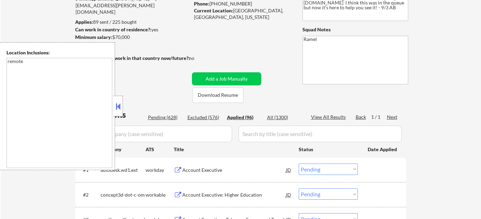
select select ""applied""
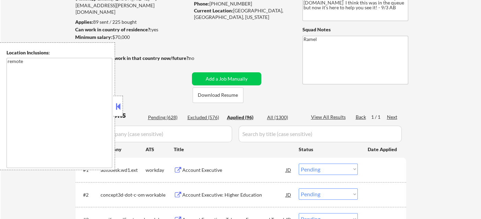
select select ""applied""
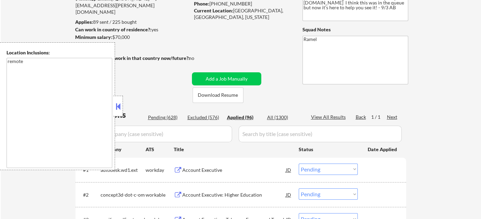
select select ""applied""
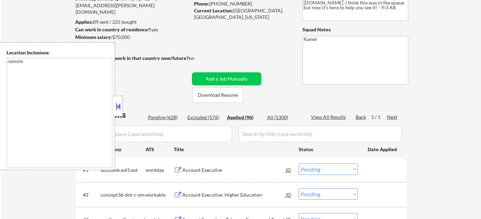
select select ""applied""
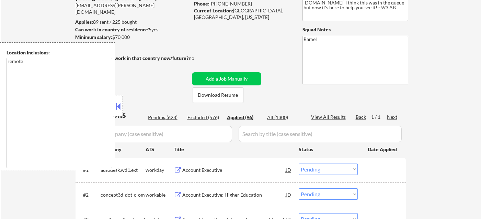
select select ""applied""
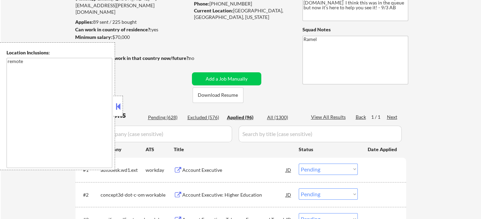
select select ""applied""
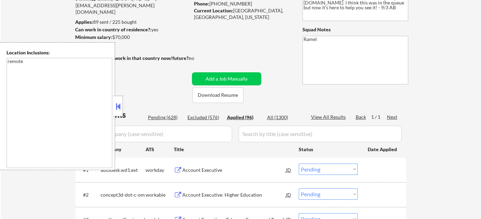
select select ""applied""
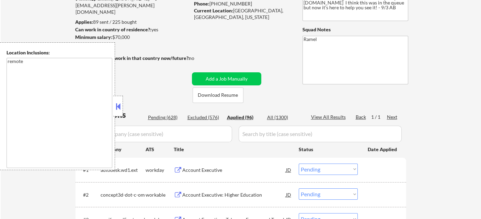
select select ""applied""
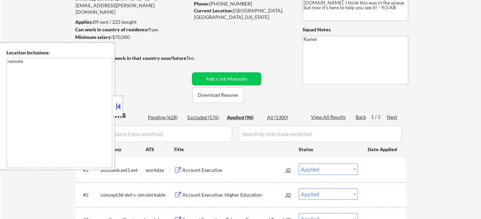
select select ""applied""
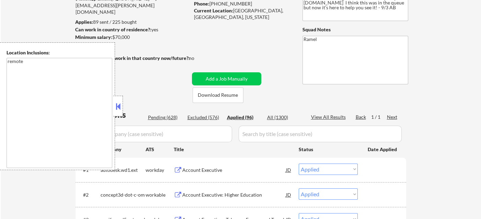
select select ""applied""
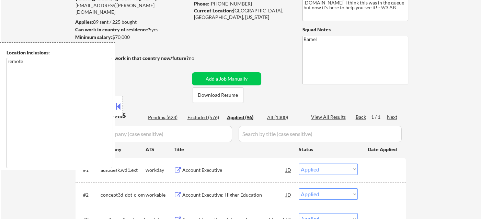
select select ""applied""
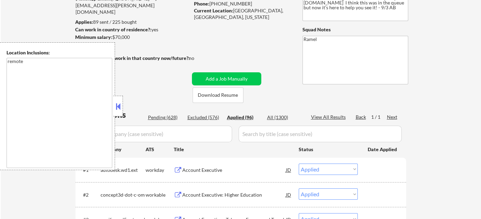
select select ""applied""
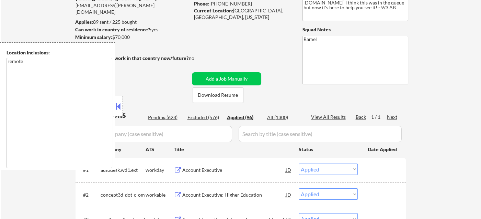
select select ""applied""
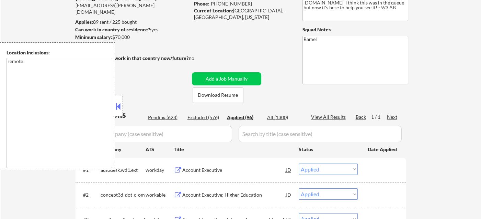
select select ""applied""
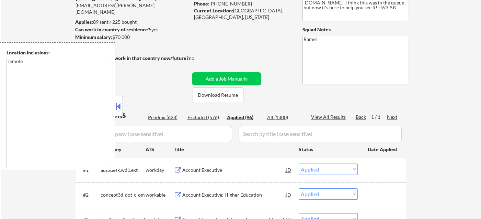
select select ""applied""
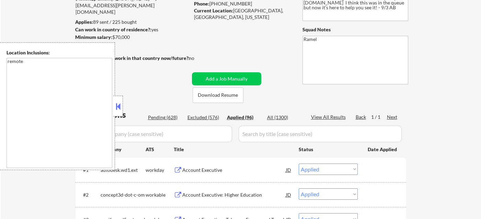
select select ""applied""
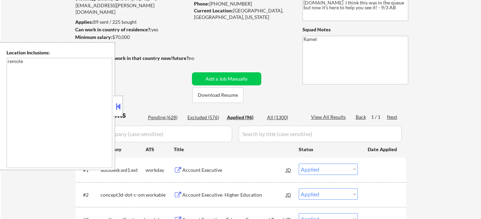
select select ""applied""
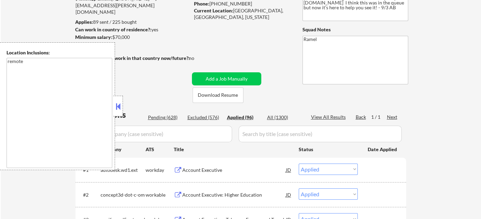
scroll to position [114, 0]
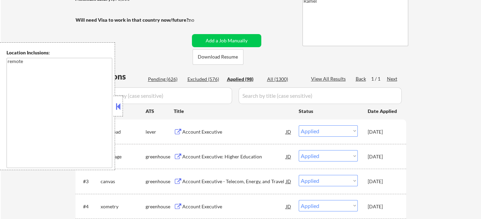
select select ""applied""
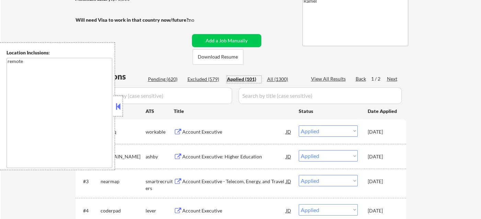
scroll to position [38, 0]
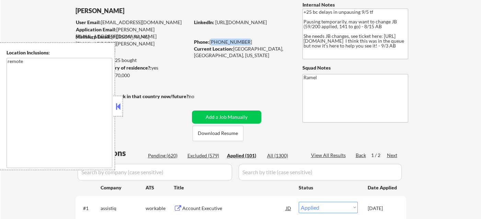
drag, startPoint x: 242, startPoint y: 42, endPoint x: 169, endPoint y: 12, distance: 79.5
click at [211, 40] on div "Phone: 650-307-7824" at bounding box center [242, 41] width 97 height 7
copy div "[PHONE_NUMBER]"
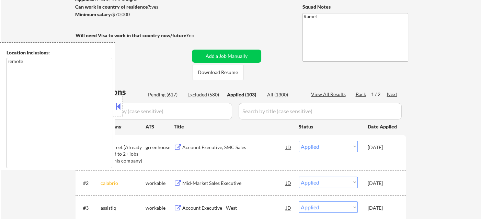
scroll to position [153, 0]
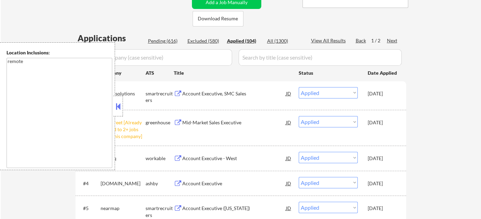
click at [119, 108] on button at bounding box center [118, 106] width 8 height 10
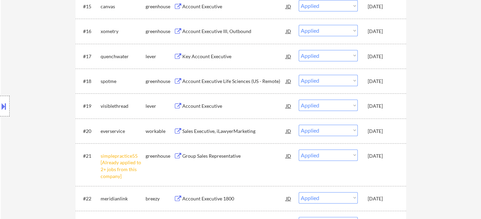
scroll to position [534, 0]
